Goal: Task Accomplishment & Management: Use online tool/utility

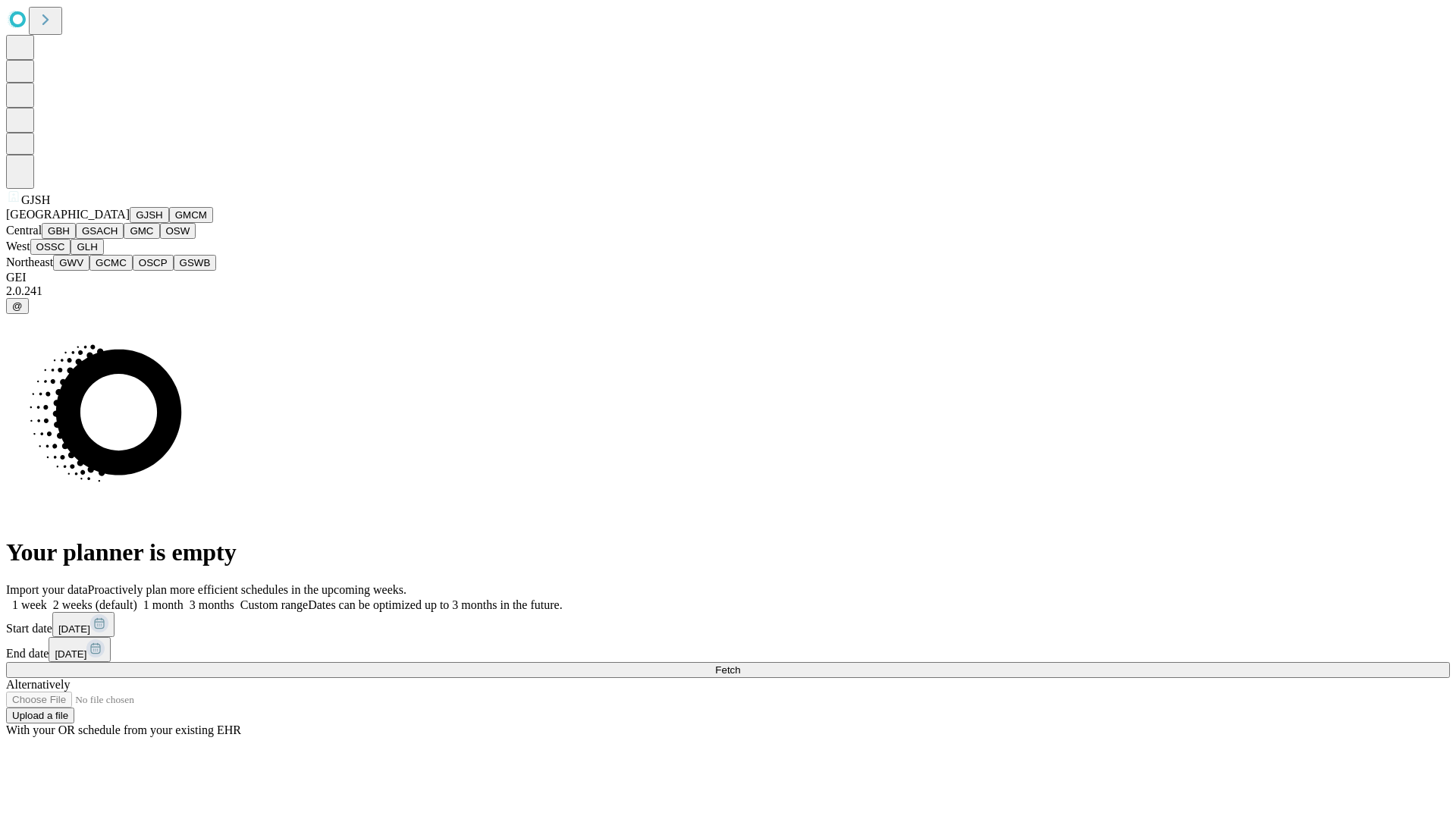
click at [129, 222] on button "GJSH" at bounding box center [149, 215] width 39 height 16
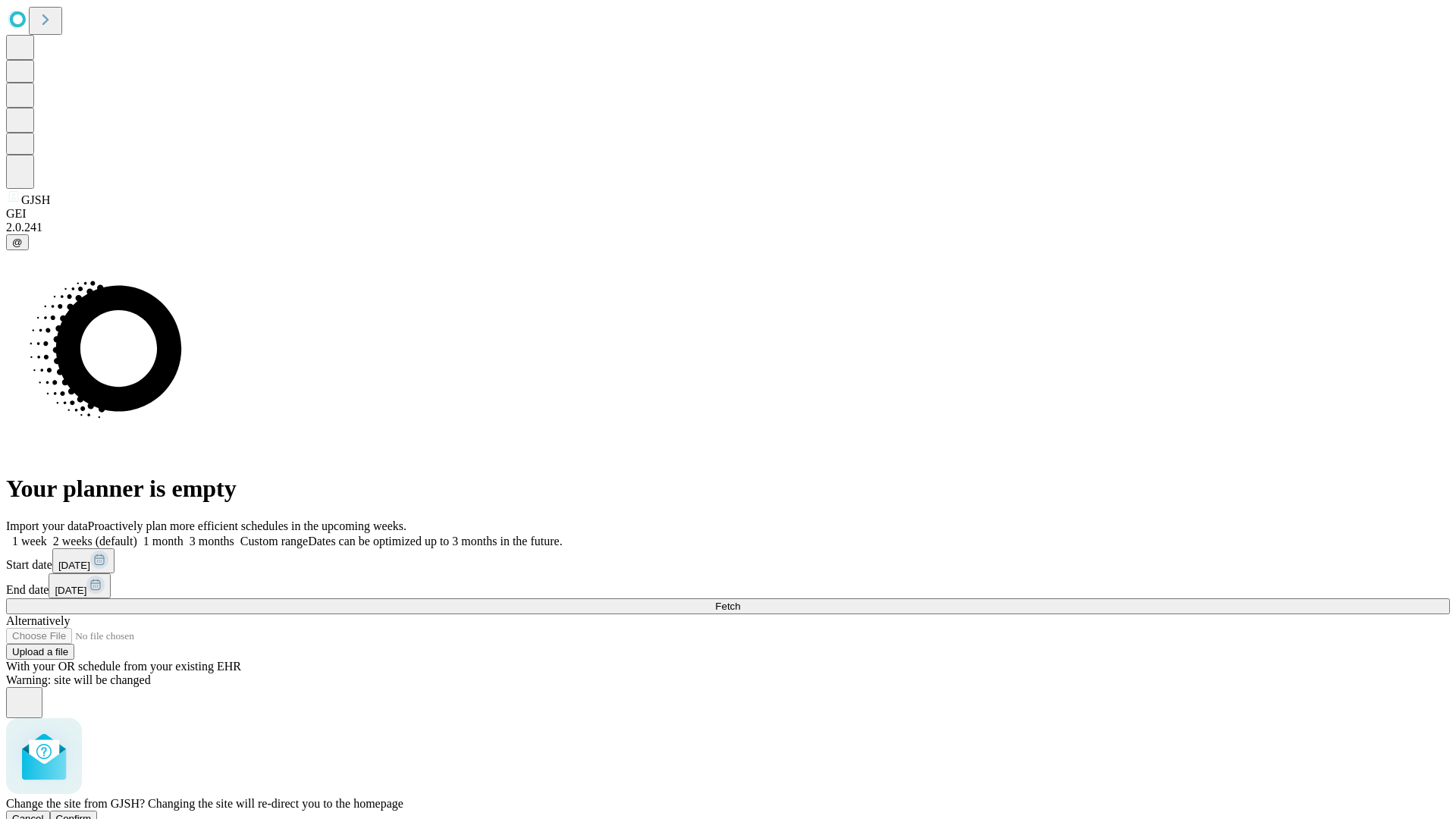
click at [92, 813] on span "Confirm" at bounding box center [74, 819] width 35 height 12
click at [137, 534] on label "2 weeks (default)" at bounding box center [92, 540] width 90 height 12
click at [740, 600] on span "Fetch" at bounding box center [728, 606] width 25 height 12
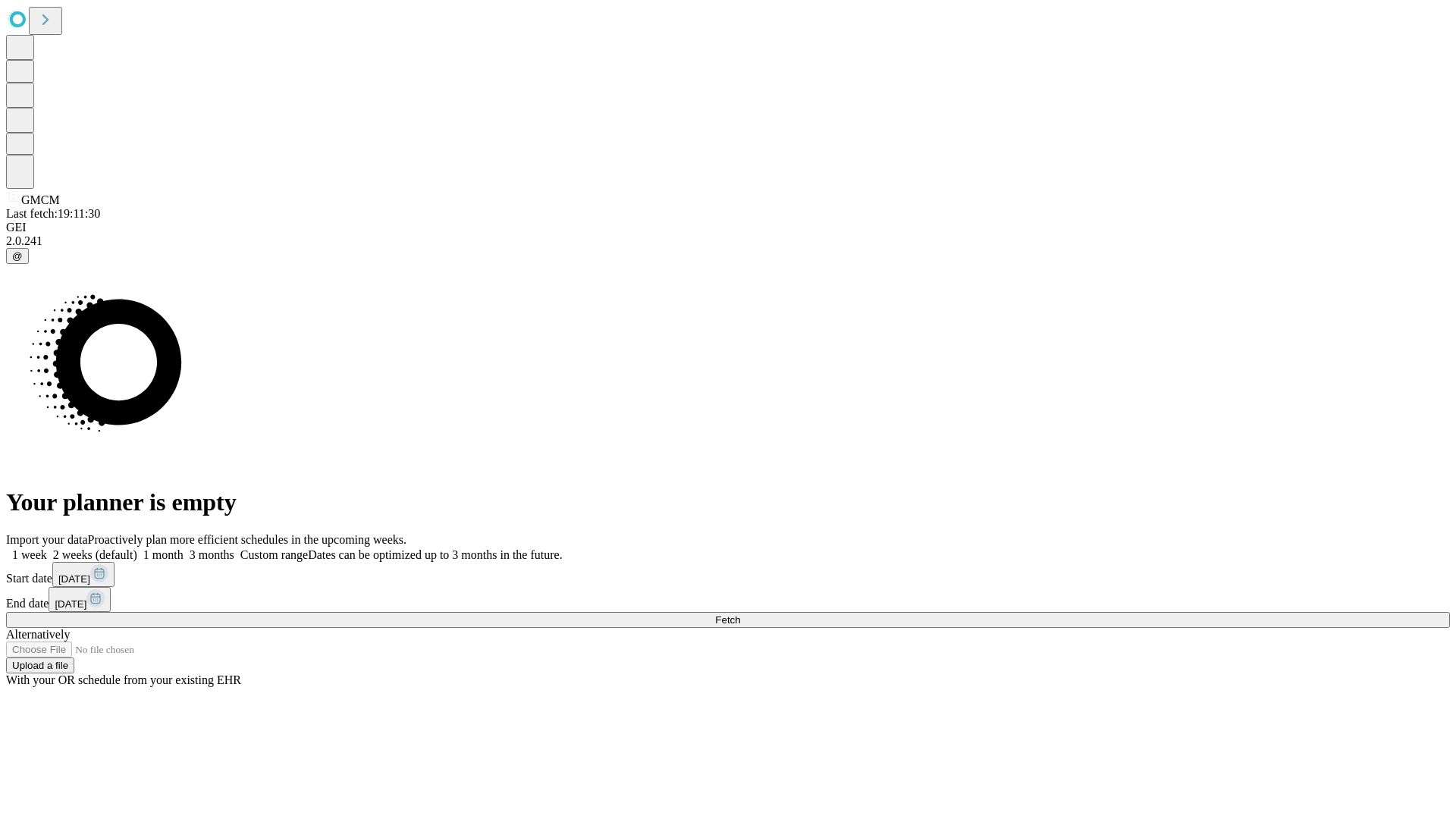
click at [137, 549] on label "2 weeks (default)" at bounding box center [92, 554] width 90 height 12
click at [740, 615] on span "Fetch" at bounding box center [728, 620] width 25 height 12
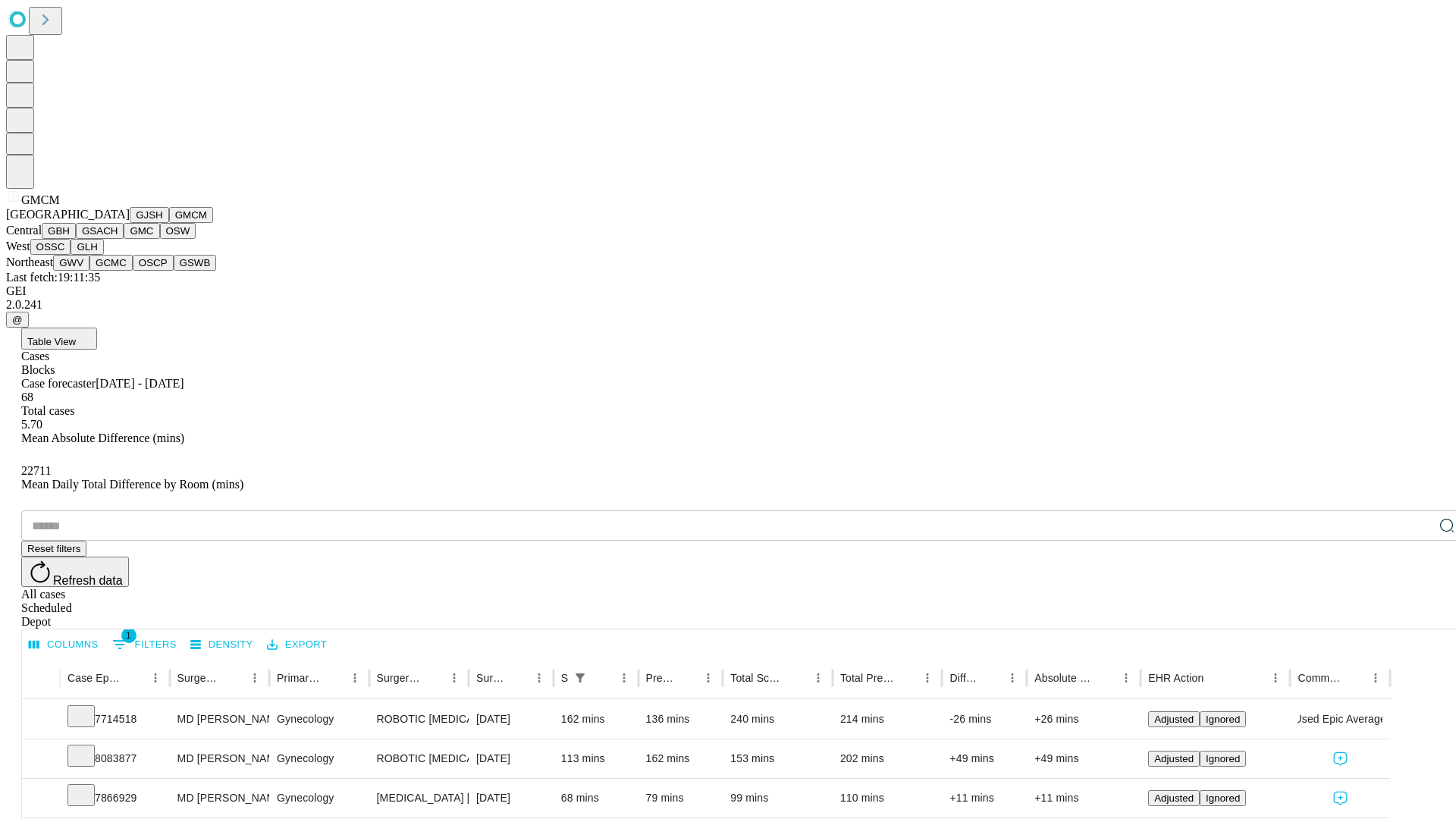
click at [76, 239] on button "GBH" at bounding box center [59, 230] width 35 height 16
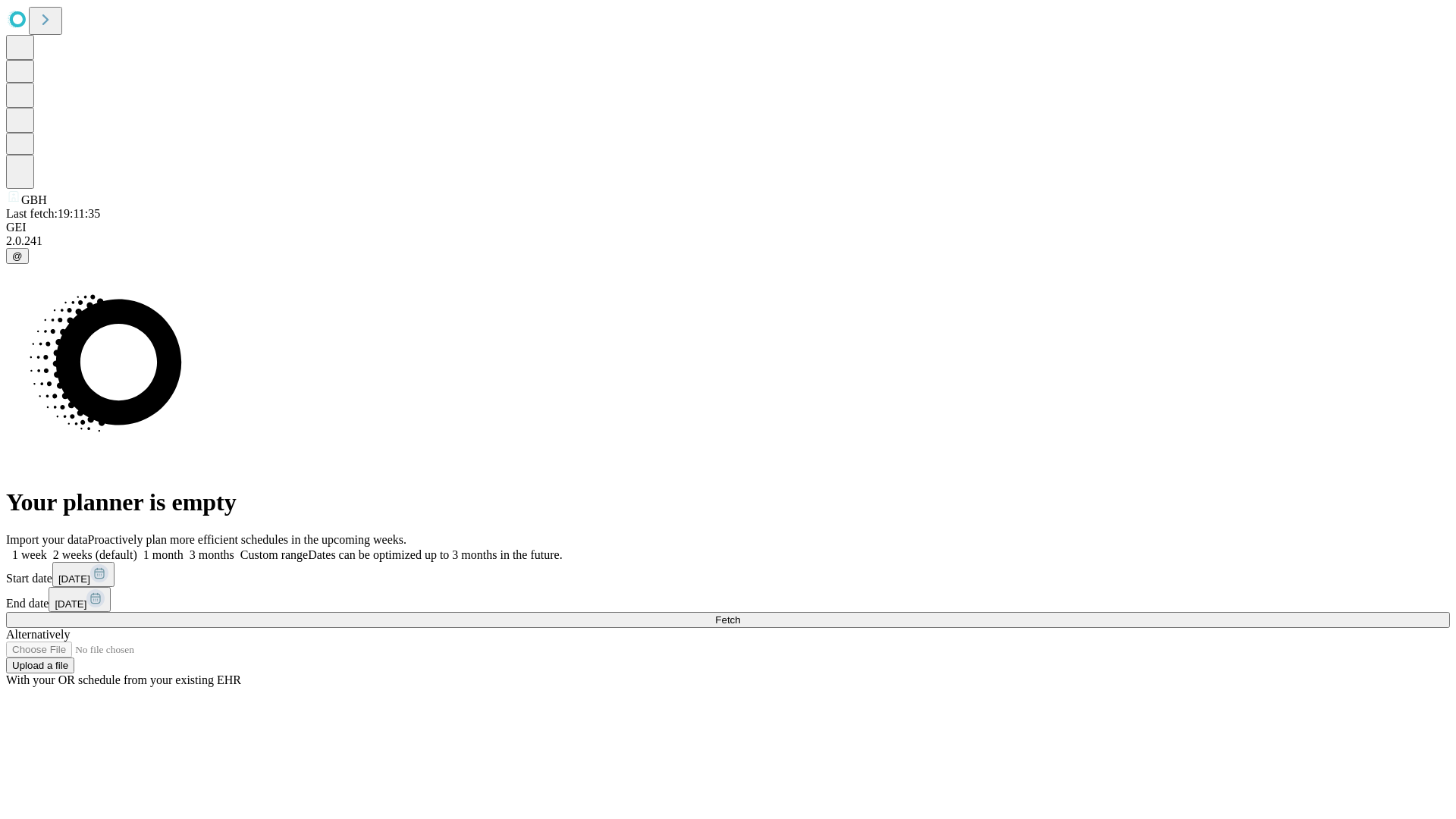
click at [137, 549] on label "2 weeks (default)" at bounding box center [92, 554] width 90 height 12
click at [740, 615] on span "Fetch" at bounding box center [728, 620] width 25 height 12
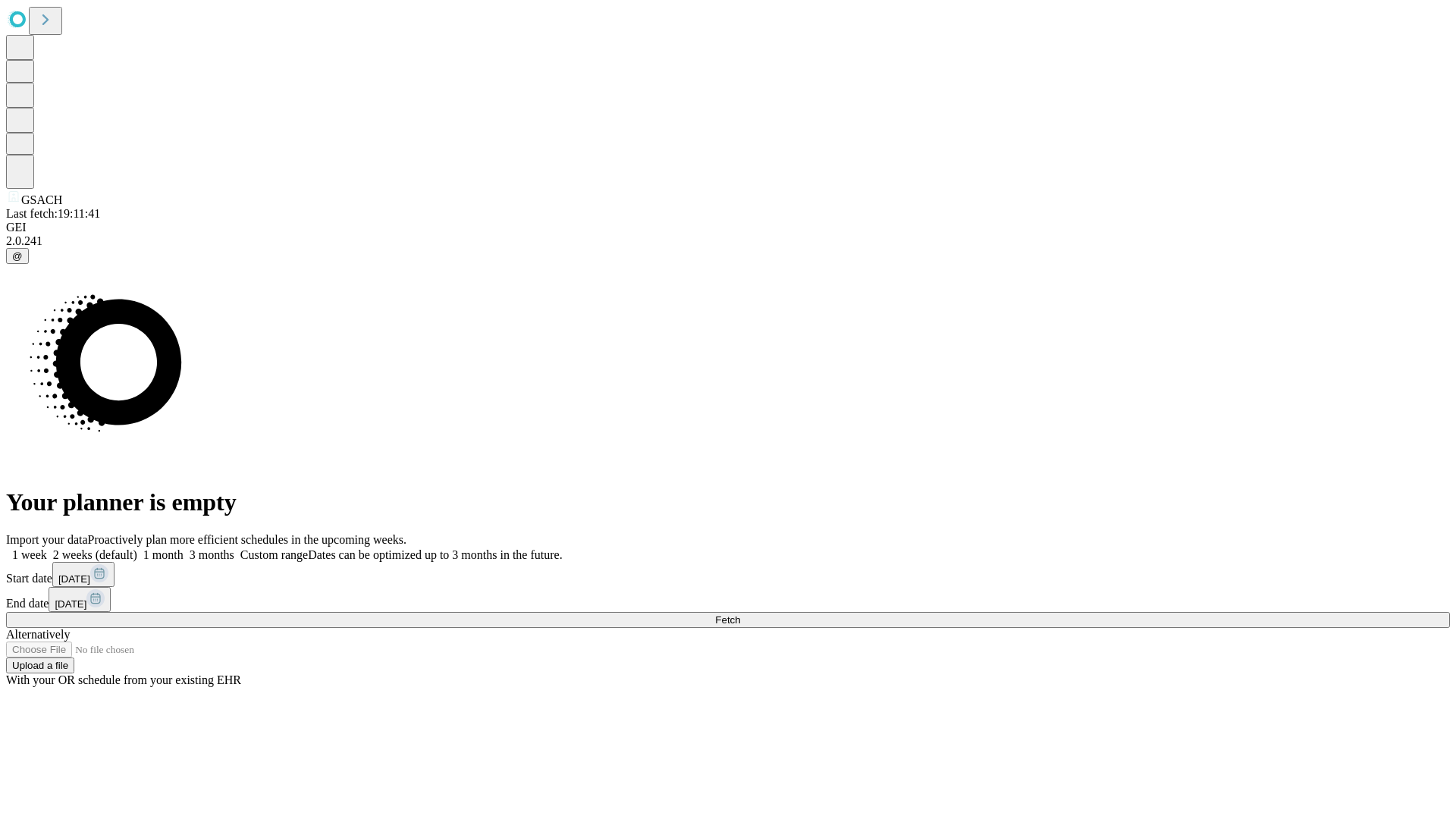
click at [137, 549] on label "2 weeks (default)" at bounding box center [92, 554] width 90 height 12
click at [740, 615] on span "Fetch" at bounding box center [728, 620] width 25 height 12
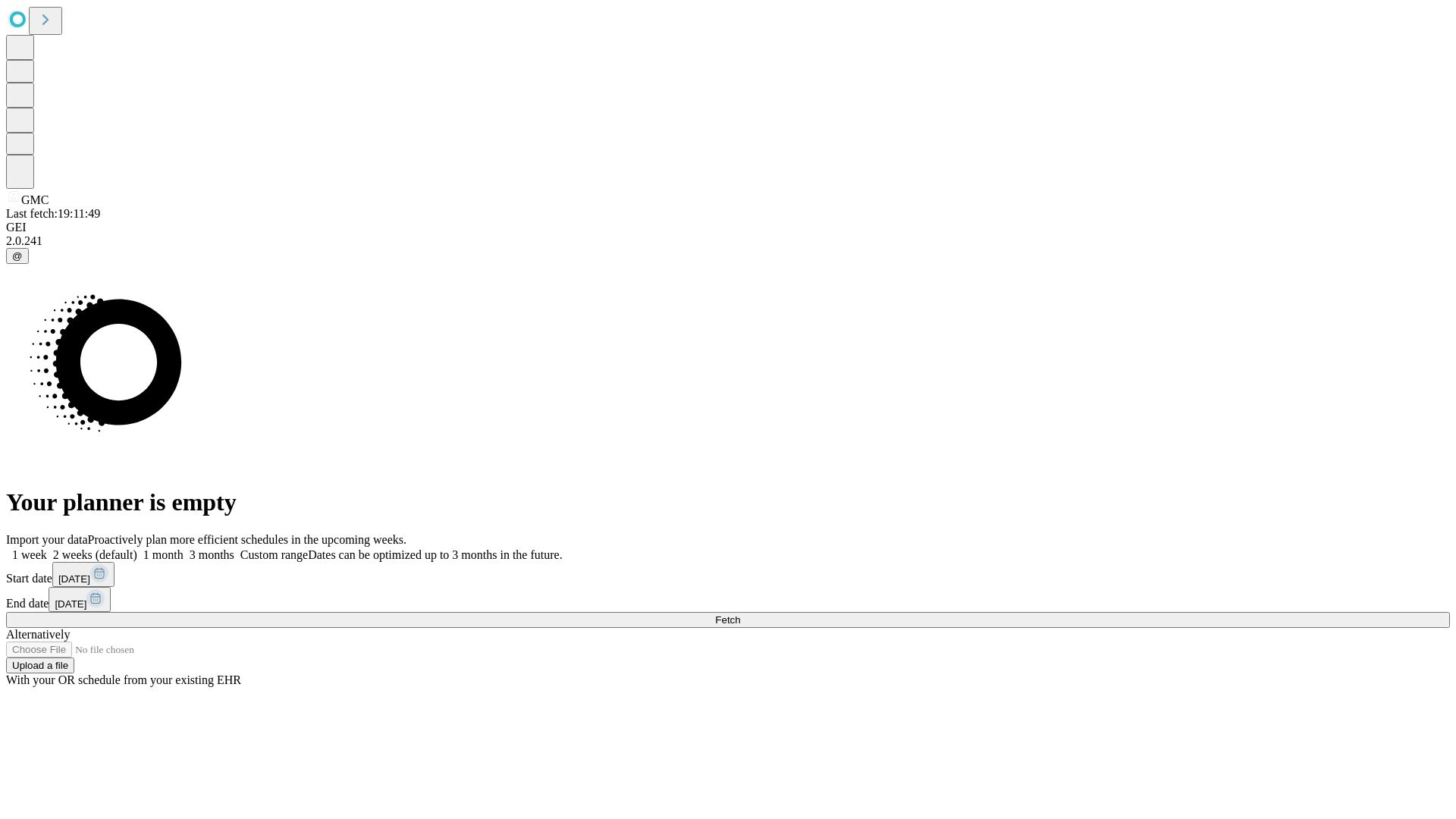
click at [137, 549] on label "2 weeks (default)" at bounding box center [92, 554] width 90 height 12
click at [740, 615] on span "Fetch" at bounding box center [728, 620] width 25 height 12
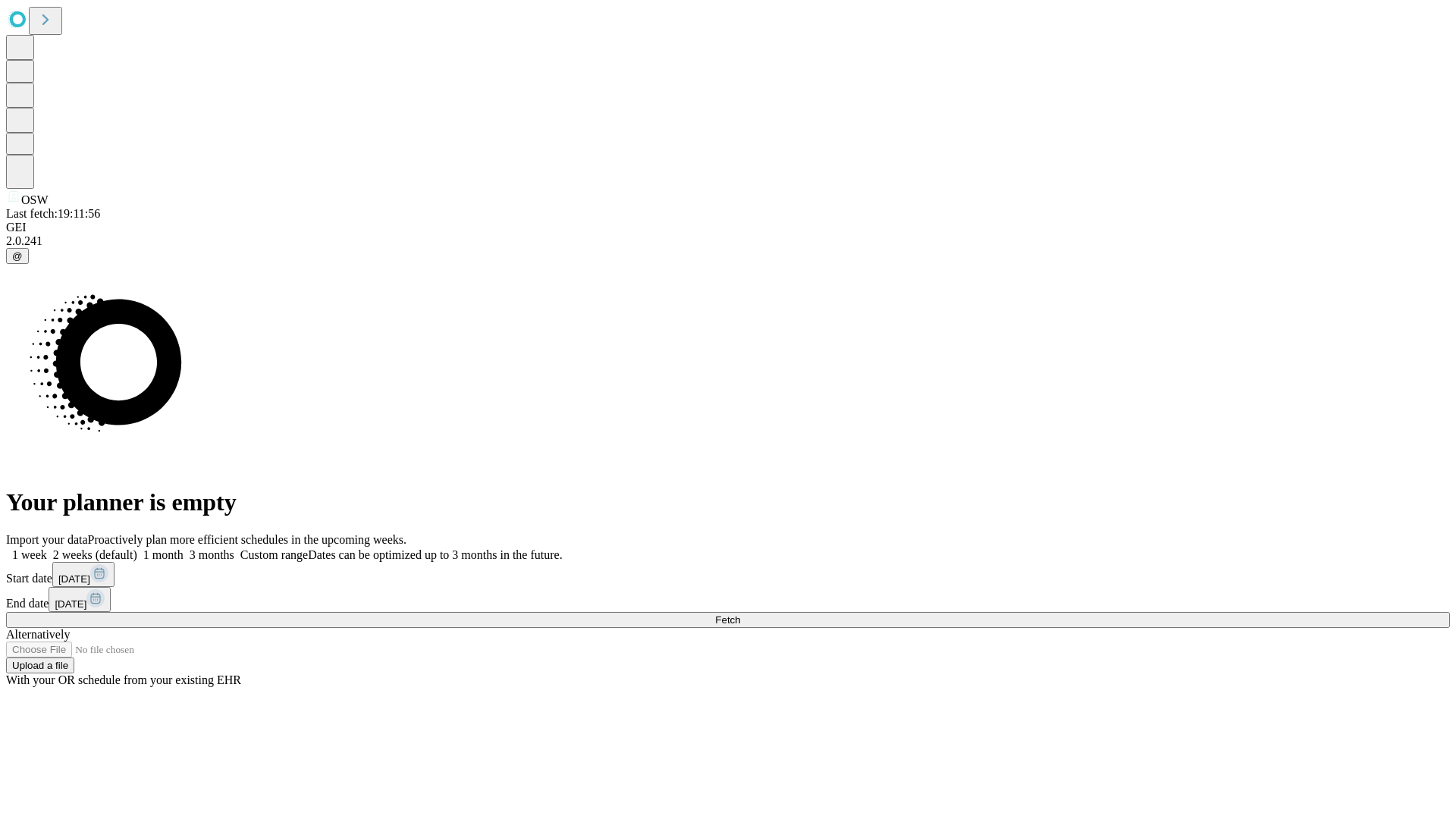
click at [740, 615] on span "Fetch" at bounding box center [728, 620] width 25 height 12
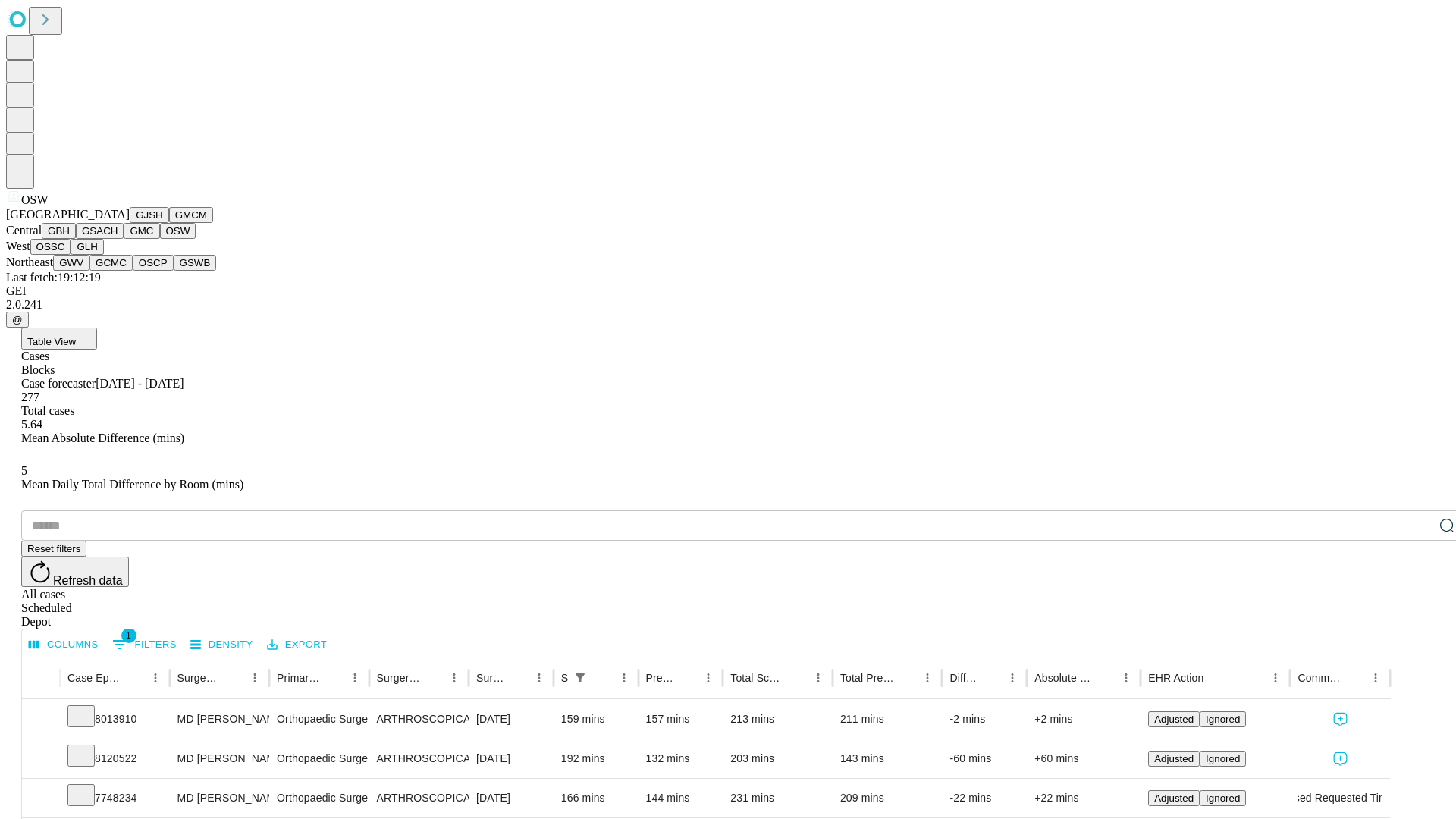
click at [71, 255] on button "OSSC" at bounding box center [51, 246] width 41 height 16
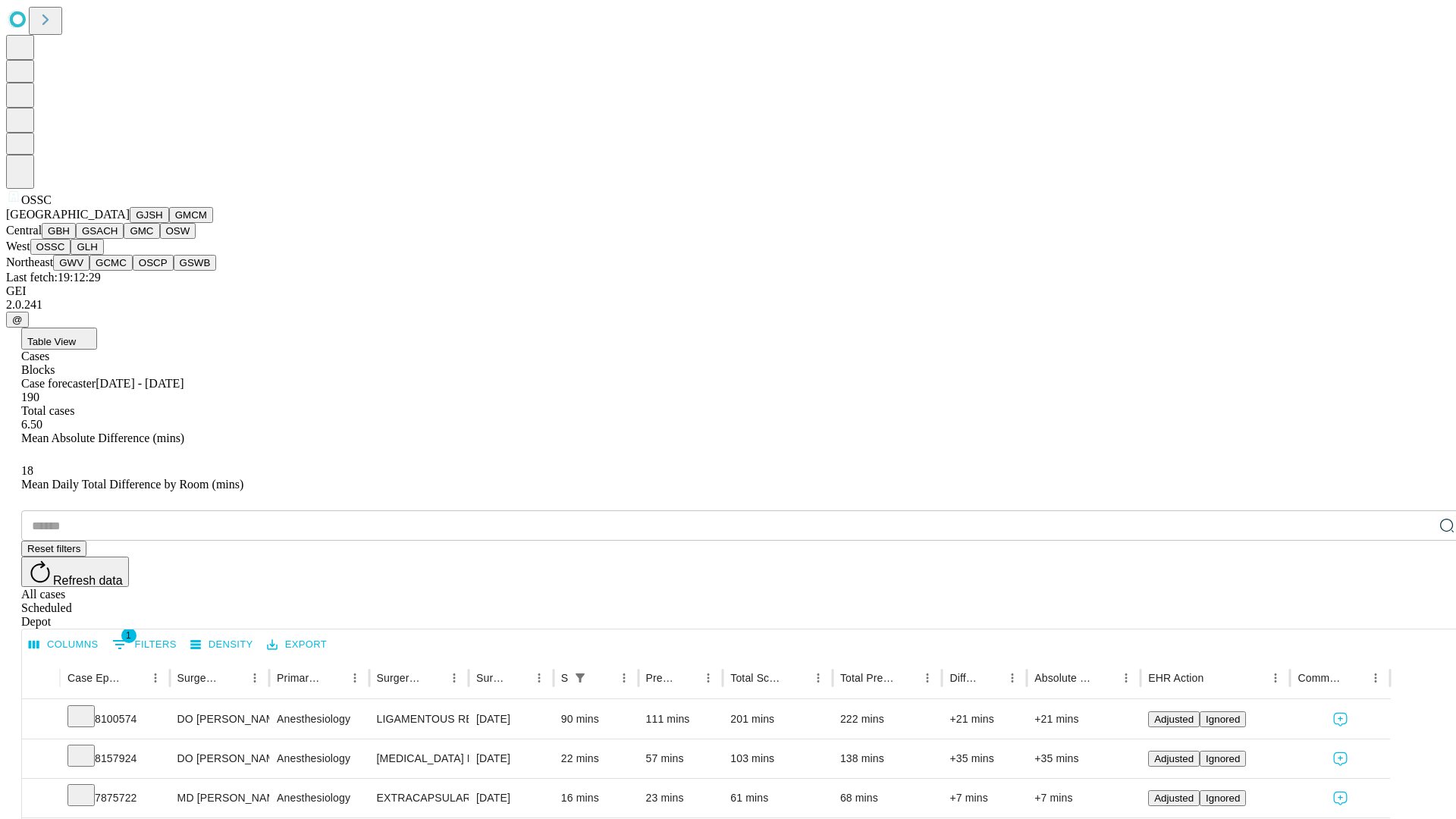
click at [104, 255] on button "GLH" at bounding box center [87, 246] width 33 height 16
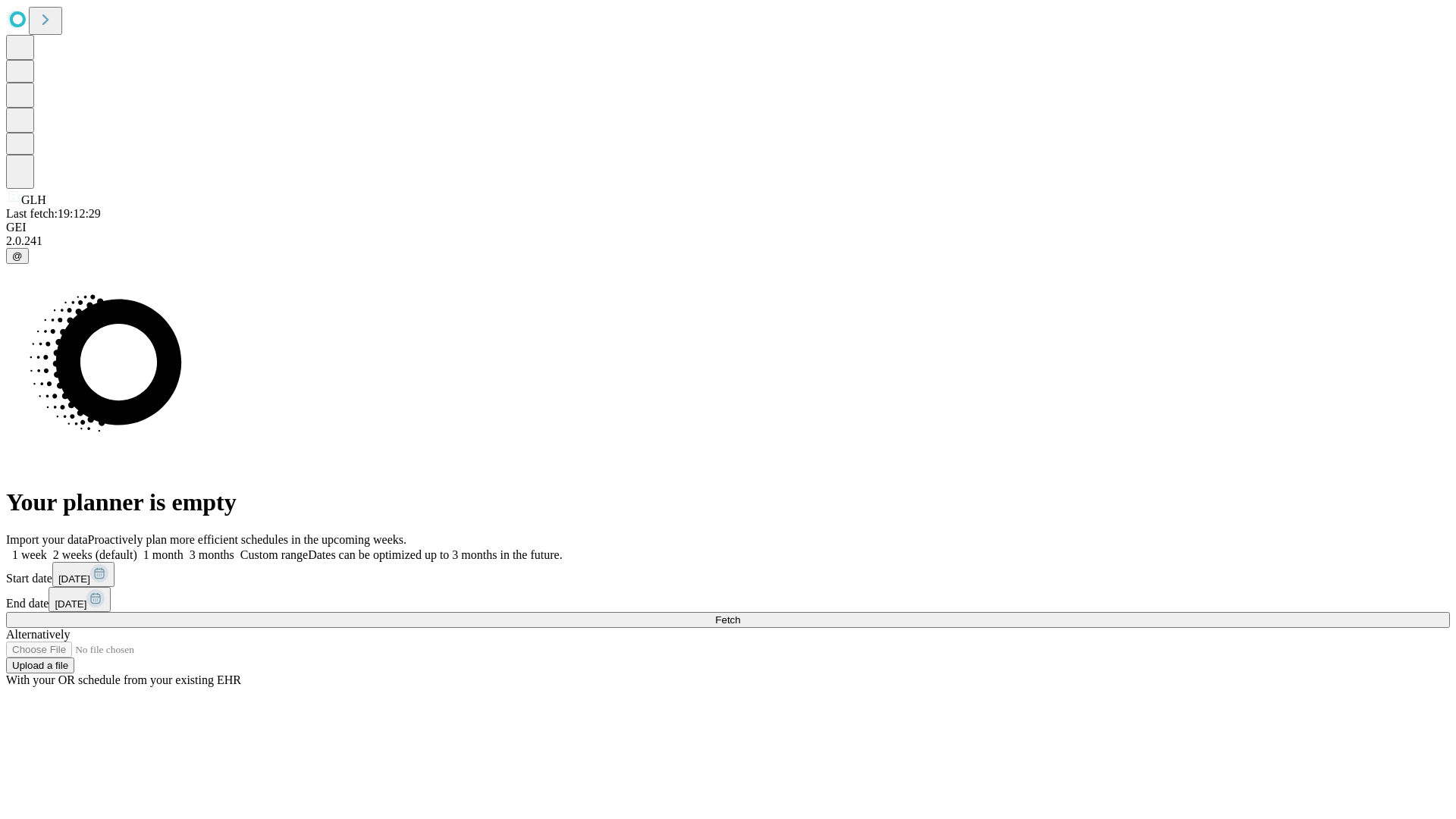
click at [740, 615] on span "Fetch" at bounding box center [728, 620] width 25 height 12
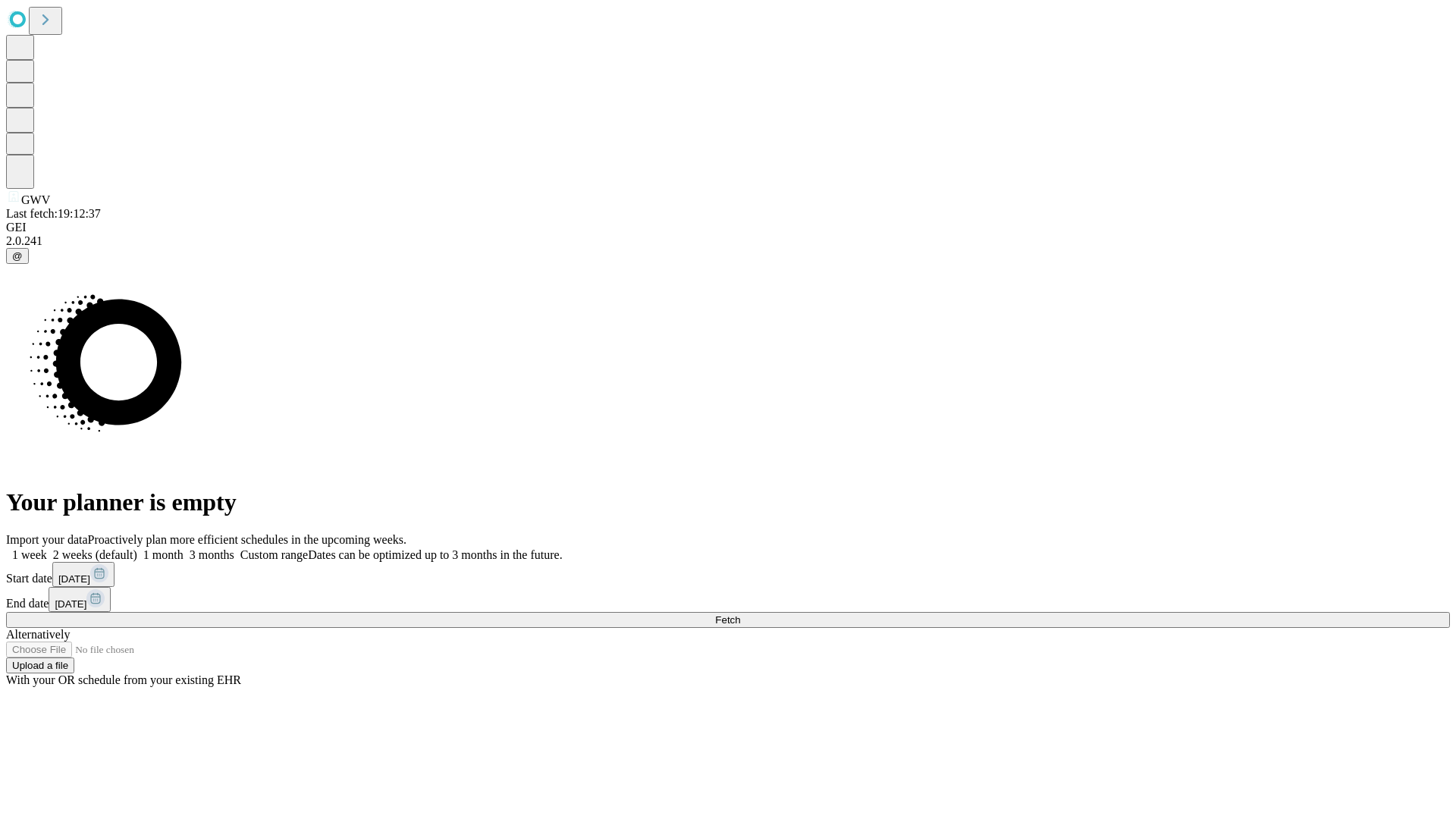
click at [137, 549] on label "2 weeks (default)" at bounding box center [92, 554] width 90 height 12
click at [740, 615] on span "Fetch" at bounding box center [728, 620] width 25 height 12
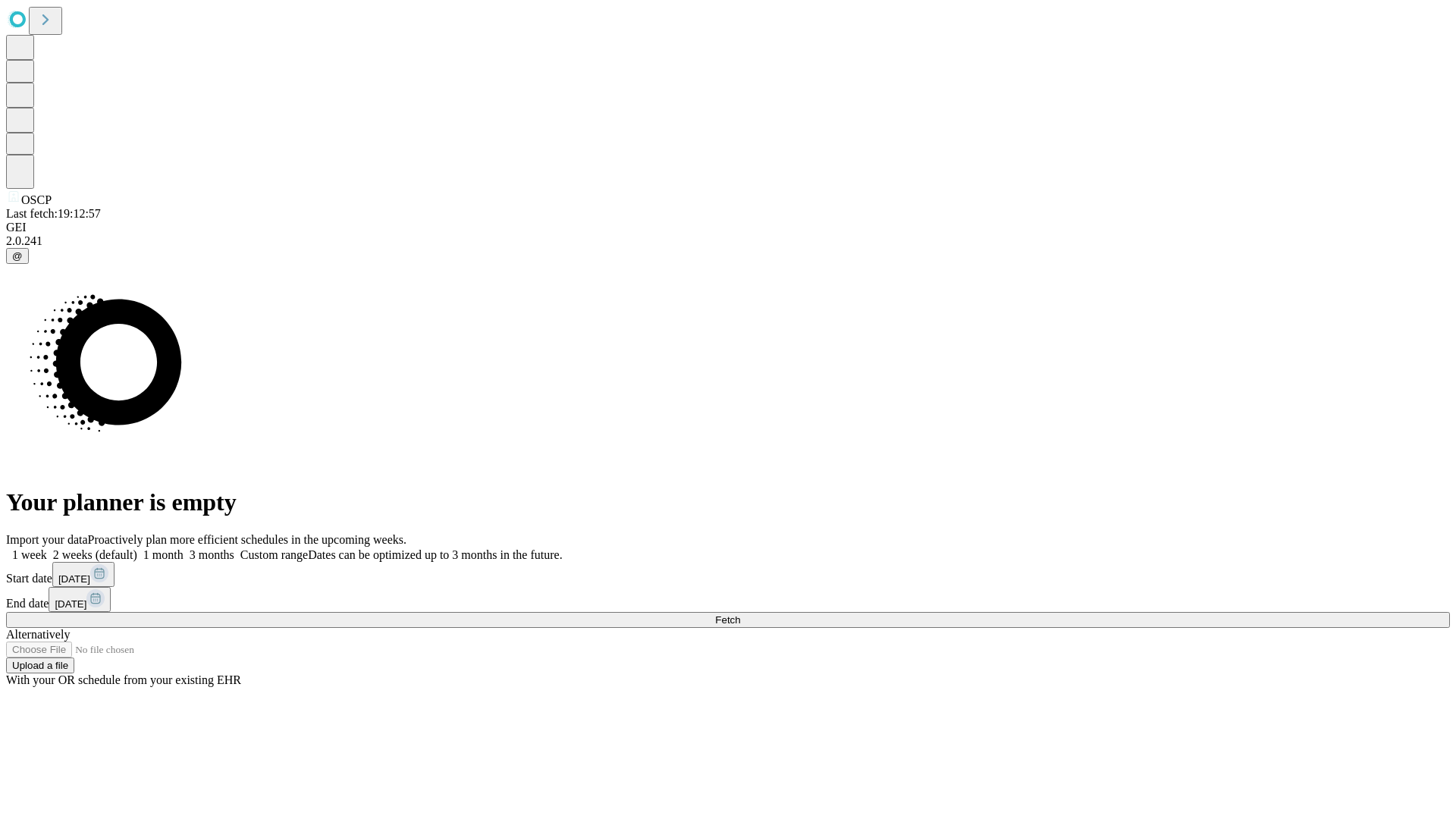
click at [137, 549] on label "2 weeks (default)" at bounding box center [92, 554] width 90 height 12
click at [740, 615] on span "Fetch" at bounding box center [728, 620] width 25 height 12
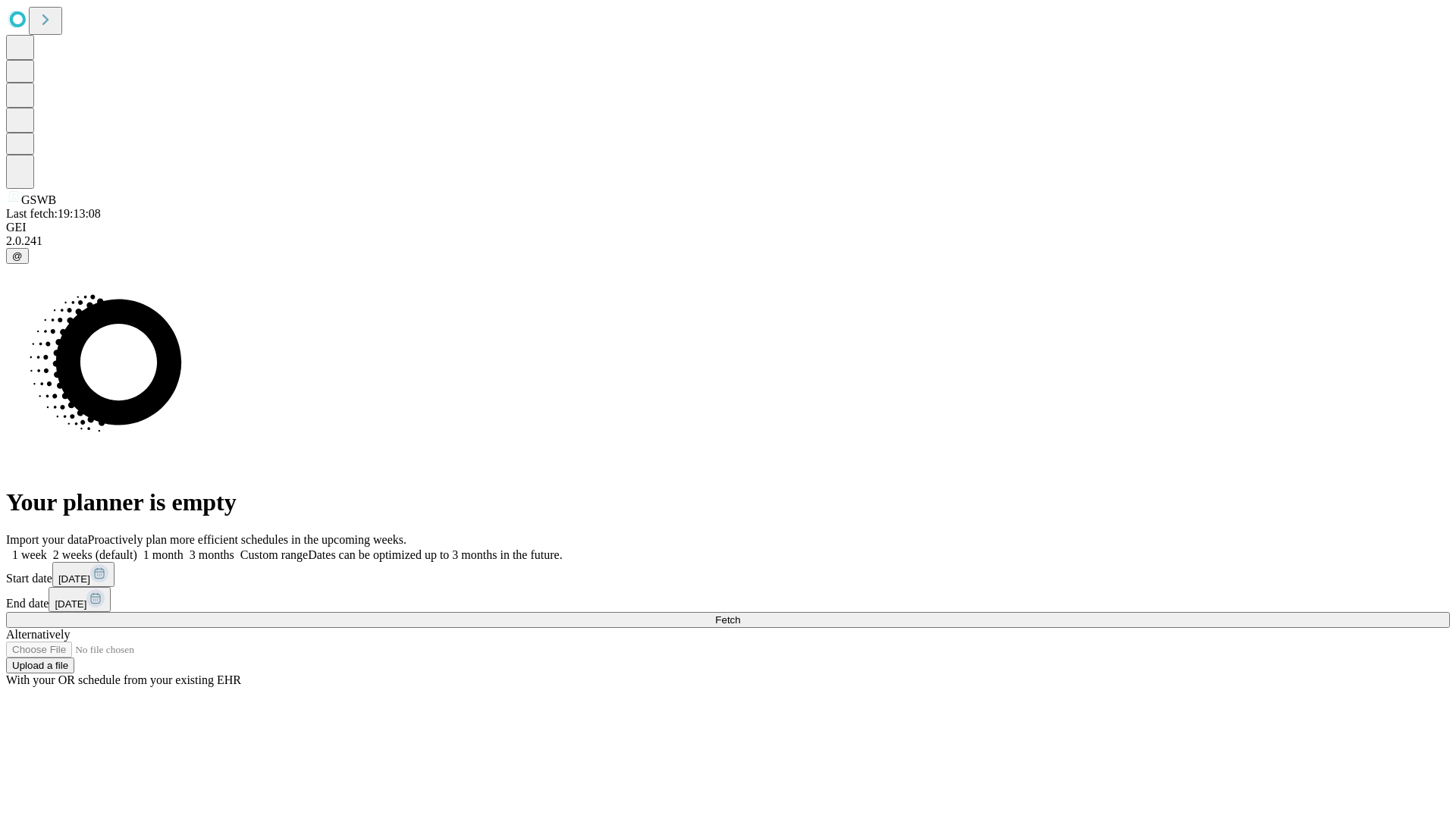
click at [137, 549] on label "2 weeks (default)" at bounding box center [92, 554] width 90 height 12
click at [740, 615] on span "Fetch" at bounding box center [728, 620] width 25 height 12
